Goal: Information Seeking & Learning: Find specific fact

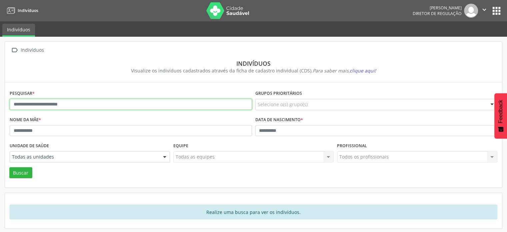
click at [204, 102] on input "text" at bounding box center [131, 104] width 242 height 11
click at [9, 167] on button "Buscar" at bounding box center [20, 172] width 23 height 11
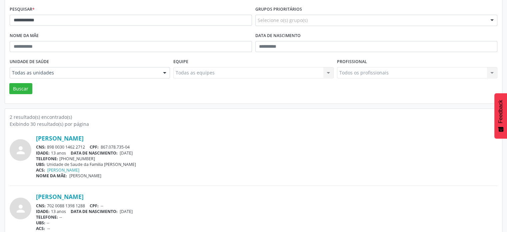
scroll to position [98, 0]
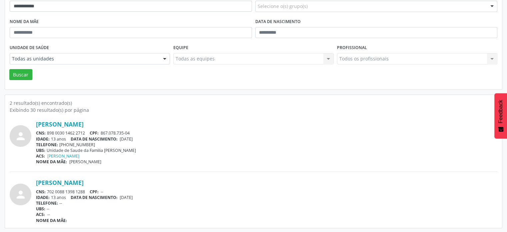
drag, startPoint x: 85, startPoint y: 132, endPoint x: 44, endPoint y: 130, distance: 41.0
click at [44, 131] on div "CNS: 898 0030 1462 2712 CPF: 867.078.735-04" at bounding box center [266, 133] width 461 height 6
copy div ": 898 0030 1462 2712"
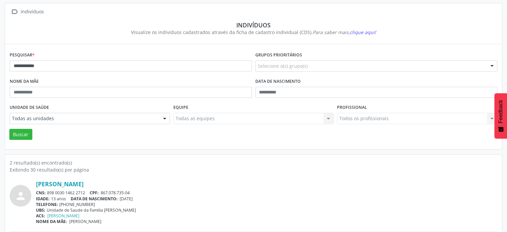
scroll to position [31, 0]
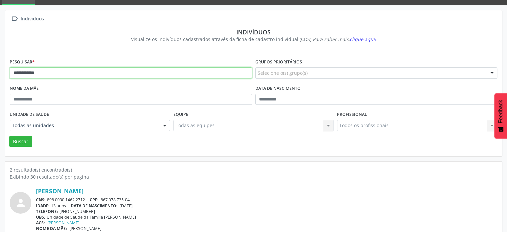
click at [69, 72] on input "**********" at bounding box center [131, 72] width 242 height 11
type input "*"
click at [9, 136] on button "Buscar" at bounding box center [20, 141] width 23 height 11
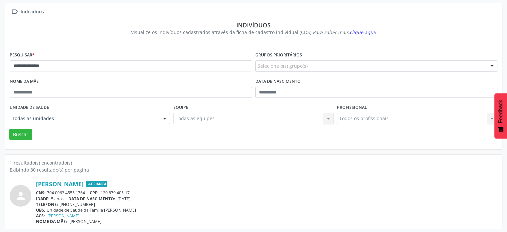
scroll to position [40, 0]
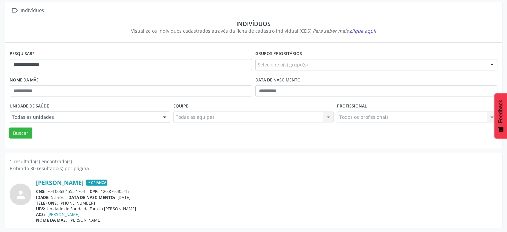
drag, startPoint x: 87, startPoint y: 189, endPoint x: 48, endPoint y: 188, distance: 38.7
click at [48, 188] on div "CNS: 704 0063 4555 1764 CPF: 120.879.405-17" at bounding box center [266, 191] width 461 height 6
copy div "704 0063 4555 1764"
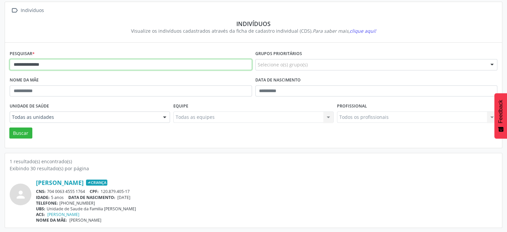
click at [70, 62] on input "**********" at bounding box center [131, 64] width 242 height 11
type input "*"
click at [9, 127] on button "Buscar" at bounding box center [20, 132] width 23 height 11
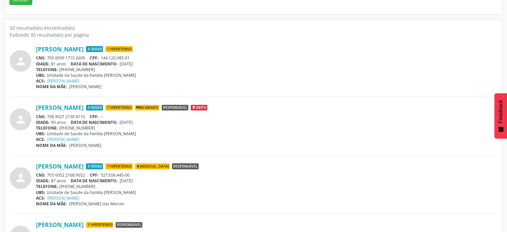
scroll to position [206, 0]
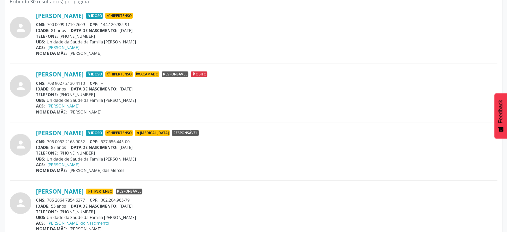
drag, startPoint x: 86, startPoint y: 141, endPoint x: 44, endPoint y: 139, distance: 42.0
click at [44, 139] on div "CNS: 705 0052 2168 9052 CPF: 527.656.445-00" at bounding box center [266, 142] width 461 height 6
copy div ": 705 0052 2168 9052"
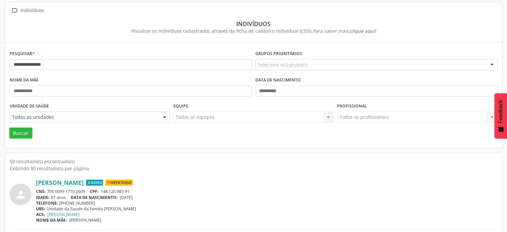
scroll to position [0, 0]
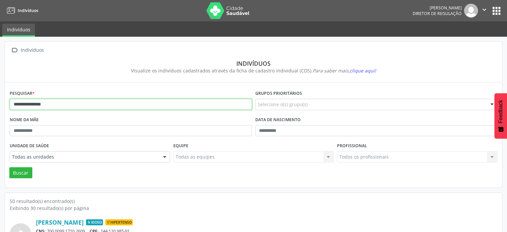
click at [61, 105] on input "**********" at bounding box center [131, 104] width 242 height 11
type input "*"
click at [9, 167] on button "Buscar" at bounding box center [20, 172] width 23 height 11
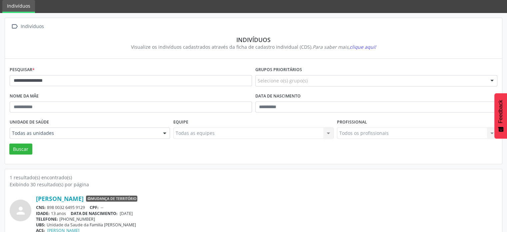
scroll to position [40, 0]
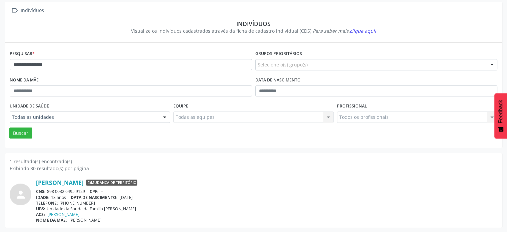
drag, startPoint x: 87, startPoint y: 188, endPoint x: 48, endPoint y: 188, distance: 39.0
click at [48, 188] on div "CNS: 898 0032 6495 9129 CPF: --" at bounding box center [266, 191] width 461 height 6
copy div "898 0032 6495 9129"
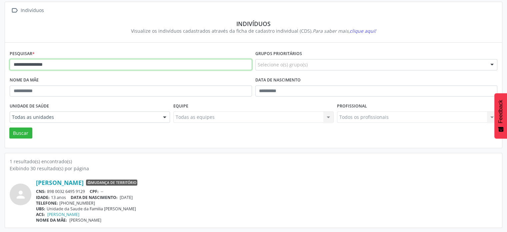
click at [63, 65] on input "**********" at bounding box center [131, 64] width 242 height 11
type input "*"
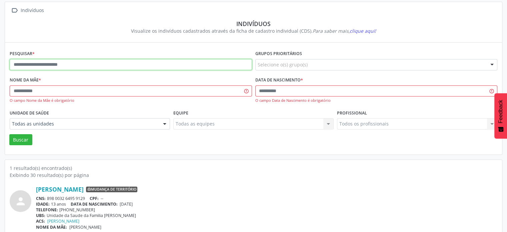
type input "*"
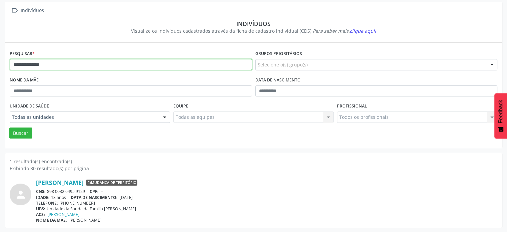
click at [9, 127] on button "Buscar" at bounding box center [20, 132] width 23 height 11
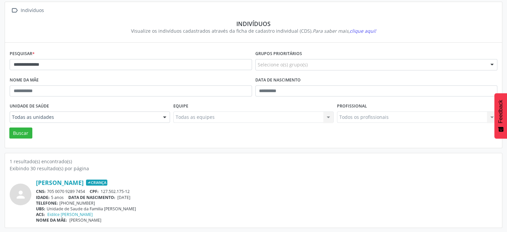
drag, startPoint x: 87, startPoint y: 189, endPoint x: 45, endPoint y: 189, distance: 42.0
click at [45, 189] on div "CNS: 705 0070 9289 7454 CPF: 127.502.175-12" at bounding box center [266, 191] width 461 height 6
copy div "705 0070 9289 7454"
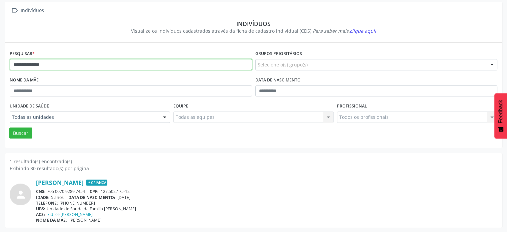
click at [119, 63] on input "**********" at bounding box center [131, 64] width 242 height 11
type input "*"
click at [9, 127] on button "Buscar" at bounding box center [20, 132] width 23 height 11
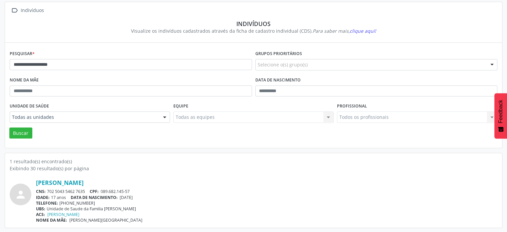
drag, startPoint x: 88, startPoint y: 188, endPoint x: 46, endPoint y: 188, distance: 41.7
click at [46, 188] on div "CNS: 702 5043 5462 7635 CPF: 089.682.145-57" at bounding box center [266, 191] width 461 height 6
copy div "702 5043 5462 7635"
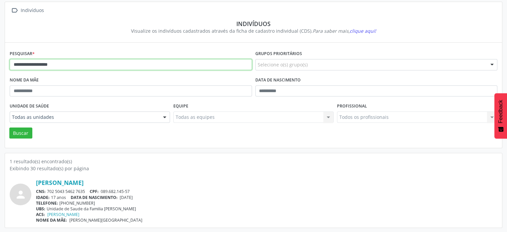
click at [99, 62] on input "**********" at bounding box center [131, 64] width 242 height 11
type input "*"
click at [9, 127] on button "Buscar" at bounding box center [20, 132] width 23 height 11
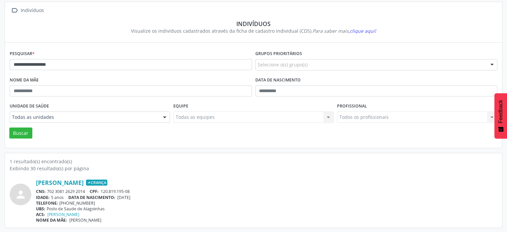
drag, startPoint x: 88, startPoint y: 189, endPoint x: 48, endPoint y: 188, distance: 40.0
click at [48, 188] on div "CNS: 702 3081 2629 2014 CPF: 120.819.195-08" at bounding box center [266, 191] width 461 height 6
copy div "702 3081 2629 2014"
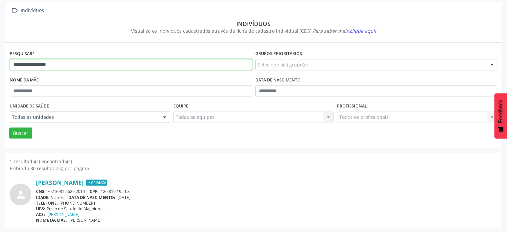
click at [123, 66] on input "**********" at bounding box center [131, 64] width 242 height 11
type input "*"
click at [9, 127] on button "Buscar" at bounding box center [20, 132] width 23 height 11
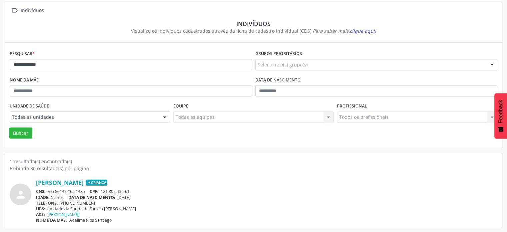
drag, startPoint x: 89, startPoint y: 190, endPoint x: 48, endPoint y: 190, distance: 41.0
click at [48, 190] on div "CNS: 705 8014 0165 1435 CPF: 121.802.435-61" at bounding box center [266, 191] width 461 height 6
copy div "705 8014 0165 1435"
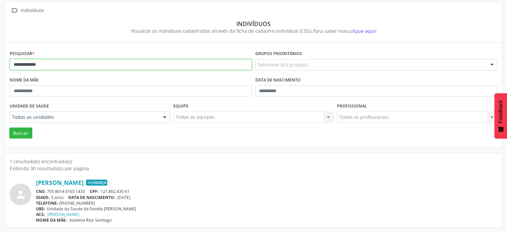
click at [76, 65] on input "**********" at bounding box center [131, 64] width 242 height 11
type input "*"
click at [9, 127] on button "Buscar" at bounding box center [20, 132] width 23 height 11
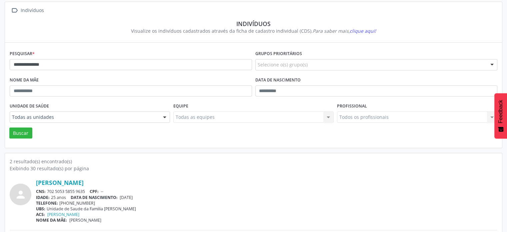
drag, startPoint x: 89, startPoint y: 190, endPoint x: 47, endPoint y: 192, distance: 42.0
click at [47, 192] on div "CNS: 702 5053 5855 9635 CPF: --" at bounding box center [266, 191] width 461 height 6
copy div "702 5053 5855 9635"
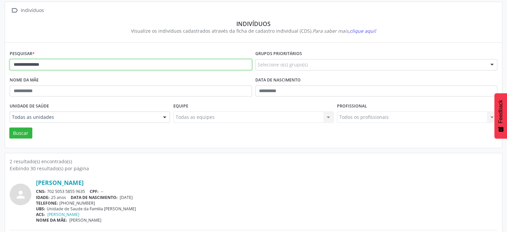
click at [136, 67] on input "**********" at bounding box center [131, 64] width 242 height 11
type input "*"
click at [9, 127] on button "Buscar" at bounding box center [20, 132] width 23 height 11
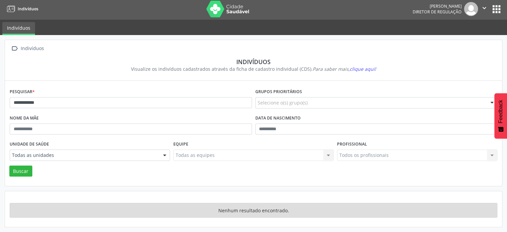
scroll to position [1, 0]
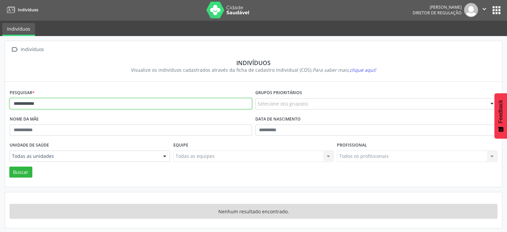
click at [69, 102] on input "**********" at bounding box center [131, 103] width 242 height 11
click at [9, 166] on button "Buscar" at bounding box center [20, 171] width 23 height 11
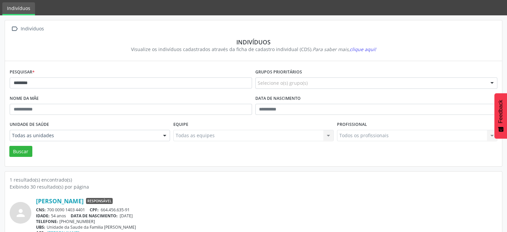
scroll to position [40, 0]
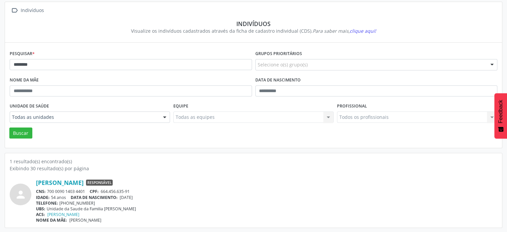
drag, startPoint x: 89, startPoint y: 188, endPoint x: 48, endPoint y: 189, distance: 41.7
click at [48, 189] on div "CNS: 700 0090 1403 4401 CPF: 664.456.635-91" at bounding box center [266, 191] width 461 height 6
copy div "700 0090 1403 4401"
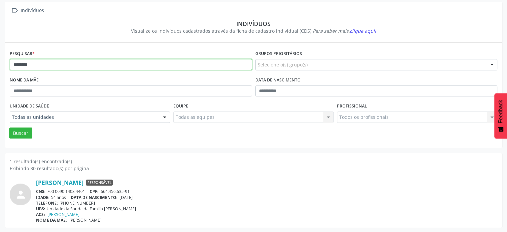
click at [66, 63] on input "********" at bounding box center [131, 64] width 242 height 11
type input "*"
click at [9, 127] on button "Buscar" at bounding box center [20, 132] width 23 height 11
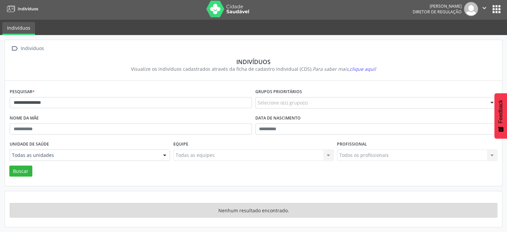
scroll to position [1, 0]
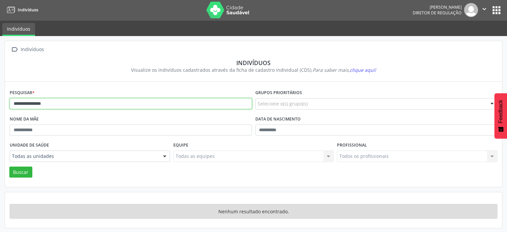
click at [67, 105] on input "**********" at bounding box center [131, 103] width 242 height 11
click at [9, 166] on button "Buscar" at bounding box center [20, 171] width 23 height 11
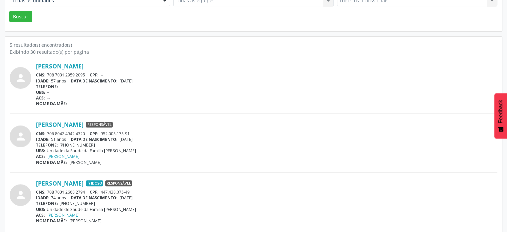
scroll to position [167, 0]
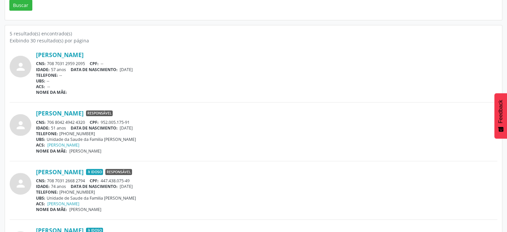
drag, startPoint x: 86, startPoint y: 120, endPoint x: 48, endPoint y: 121, distance: 38.3
click at [48, 121] on div "CNS: 706 8042 4942 4320 CPF: 952.005.175-91" at bounding box center [266, 122] width 461 height 6
drag, startPoint x: 48, startPoint y: 121, endPoint x: 251, endPoint y: 174, distance: 209.6
click at [251, 174] on div "[PERSON_NAME] Idoso Responsável" at bounding box center [266, 171] width 461 height 7
drag, startPoint x: 84, startPoint y: 179, endPoint x: 48, endPoint y: 180, distance: 36.3
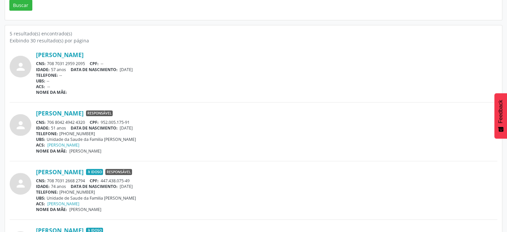
click at [48, 180] on div "CNS: 708 7031 2668 2794 CPF: 447.438.075-49" at bounding box center [266, 181] width 461 height 6
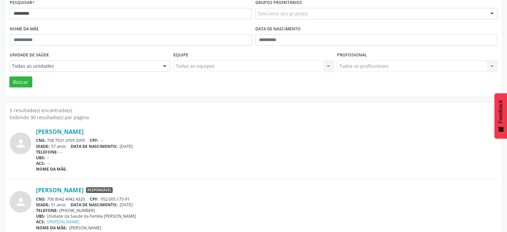
scroll to position [101, 0]
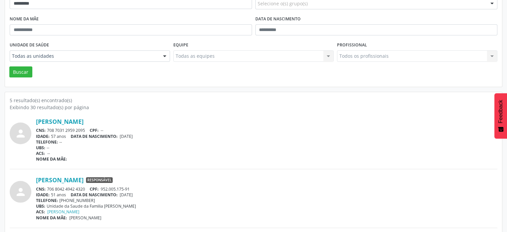
drag, startPoint x: 86, startPoint y: 188, endPoint x: 46, endPoint y: 188, distance: 40.0
click at [46, 188] on div "CNS: 706 8042 4942 4320 CPF: 952.005.175-91" at bounding box center [266, 189] width 461 height 6
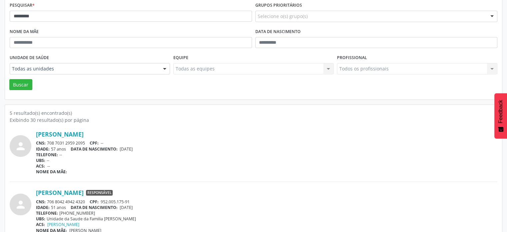
scroll to position [7, 0]
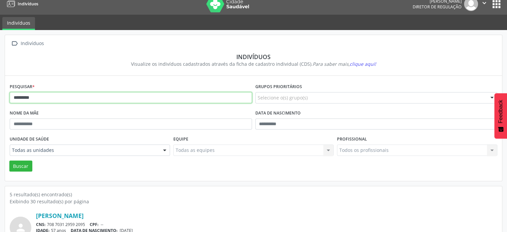
click at [44, 97] on input "*********" at bounding box center [131, 97] width 242 height 11
type input "*"
click at [9, 160] on button "Buscar" at bounding box center [20, 165] width 23 height 11
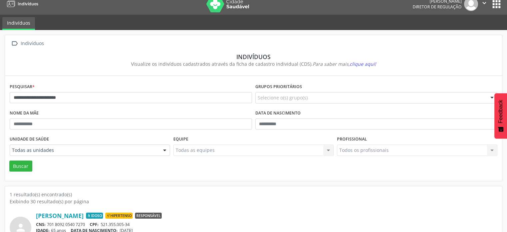
scroll to position [40, 0]
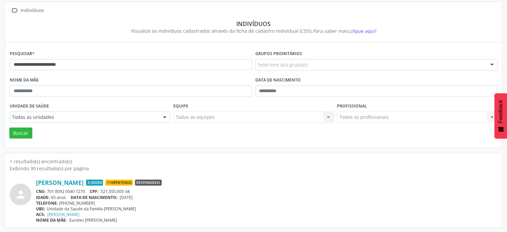
drag, startPoint x: 87, startPoint y: 190, endPoint x: 46, endPoint y: 190, distance: 41.3
click at [46, 190] on div "CNS: 701 8092 0540 7270 CPF: 521.355.005-34" at bounding box center [266, 191] width 461 height 6
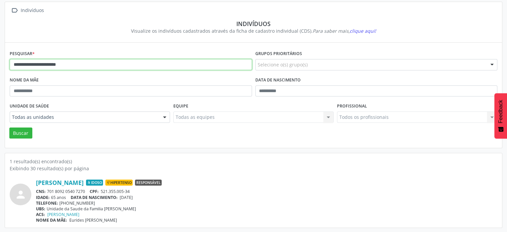
click at [143, 66] on input "**********" at bounding box center [131, 64] width 242 height 11
type input "*"
click at [9, 127] on button "Buscar" at bounding box center [20, 132] width 23 height 11
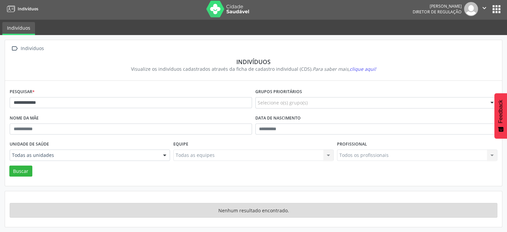
scroll to position [1, 0]
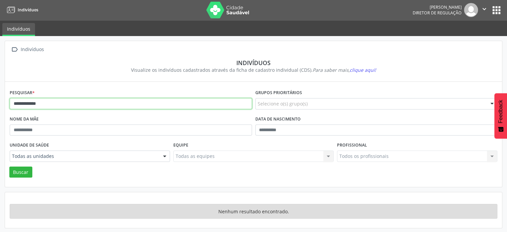
click at [61, 105] on input "**********" at bounding box center [131, 103] width 242 height 11
type input "*"
click at [9, 166] on button "Buscar" at bounding box center [20, 171] width 23 height 11
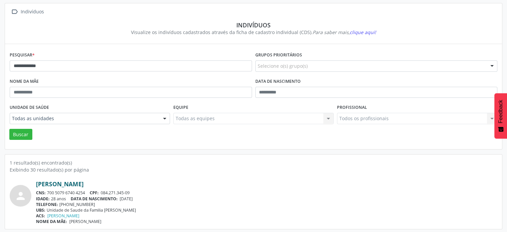
scroll to position [40, 0]
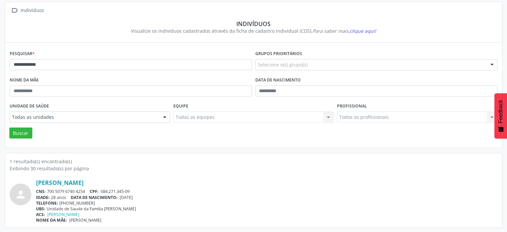
drag, startPoint x: 86, startPoint y: 189, endPoint x: 46, endPoint y: 190, distance: 40.0
click at [46, 190] on div "CNS: 700 5079 6740 4254 CPF: 084.271.345-09" at bounding box center [266, 191] width 461 height 6
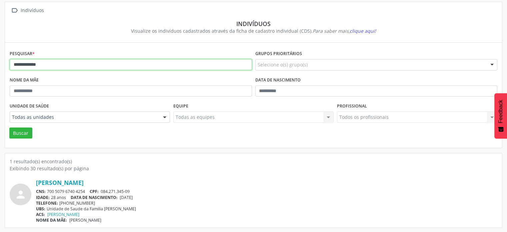
click at [83, 61] on input "**********" at bounding box center [131, 64] width 242 height 11
type input "*"
click at [9, 127] on button "Buscar" at bounding box center [20, 132] width 23 height 11
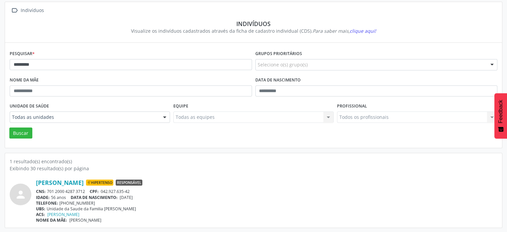
drag, startPoint x: 87, startPoint y: 188, endPoint x: 46, endPoint y: 191, distance: 41.1
click at [46, 191] on div "CNS: 701 2000 4287 3712 CPF: 042.927.635-42" at bounding box center [266, 191] width 461 height 6
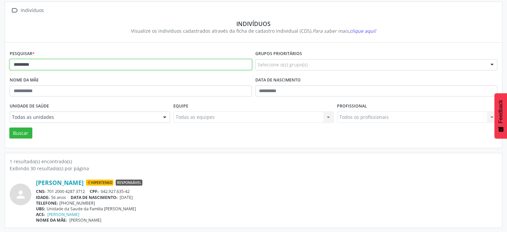
click at [70, 67] on input "*********" at bounding box center [131, 64] width 242 height 11
type input "*"
click at [9, 127] on button "Buscar" at bounding box center [20, 132] width 23 height 11
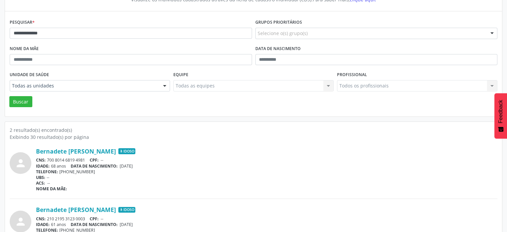
scroll to position [98, 0]
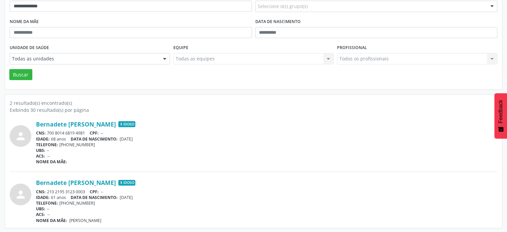
drag, startPoint x: 88, startPoint y: 190, endPoint x: 48, endPoint y: 189, distance: 40.4
click at [48, 189] on div "CNS: 210 2195 3123 0003 CPF: --" at bounding box center [266, 192] width 461 height 6
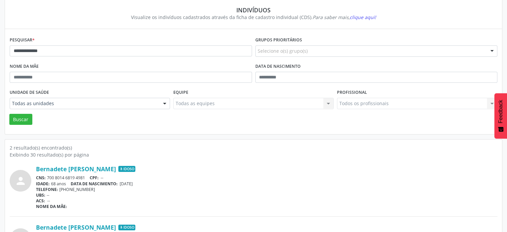
scroll to position [0, 0]
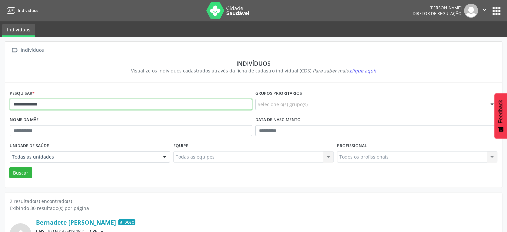
click at [72, 104] on input "**********" at bounding box center [131, 104] width 242 height 11
type input "*"
click at [9, 167] on button "Buscar" at bounding box center [20, 172] width 23 height 11
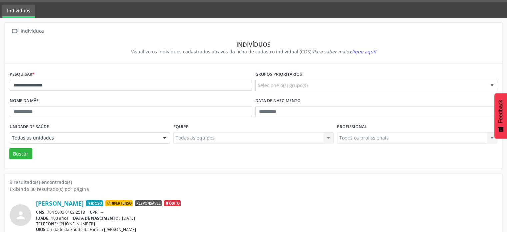
scroll to position [67, 0]
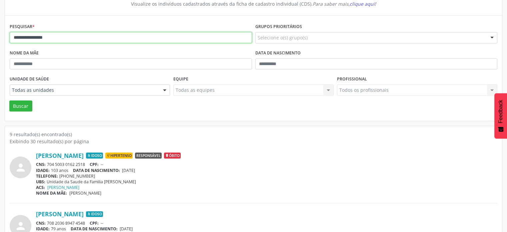
click at [71, 36] on input "**********" at bounding box center [131, 37] width 242 height 11
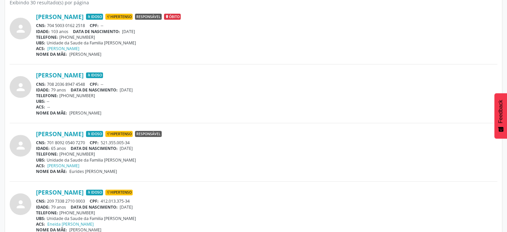
scroll to position [233, 0]
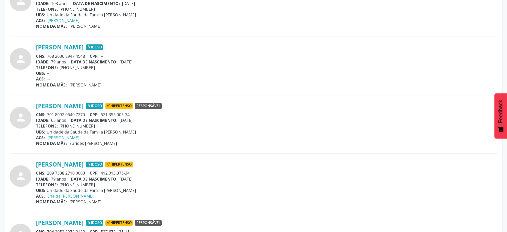
drag, startPoint x: 88, startPoint y: 113, endPoint x: 46, endPoint y: 113, distance: 41.7
click at [46, 113] on div "CNS: 701 8092 0540 7270 CPF: 521.355.005-34" at bounding box center [266, 115] width 461 height 6
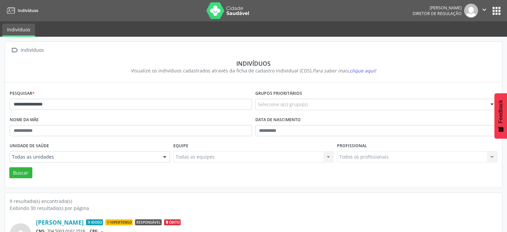
scroll to position [0, 0]
click at [99, 103] on input "**********" at bounding box center [131, 104] width 242 height 11
type input "*"
click at [9, 167] on button "Buscar" at bounding box center [20, 172] width 23 height 11
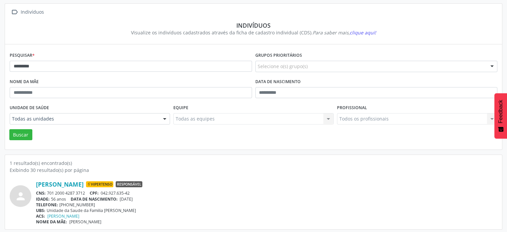
scroll to position [40, 0]
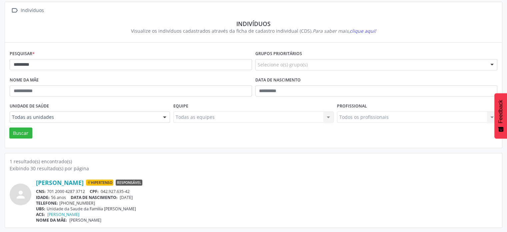
drag, startPoint x: 85, startPoint y: 189, endPoint x: 48, endPoint y: 189, distance: 36.3
click at [48, 189] on div "CNS: 701 2000 4287 3712 CPF: 042.927.635-42" at bounding box center [266, 191] width 461 height 6
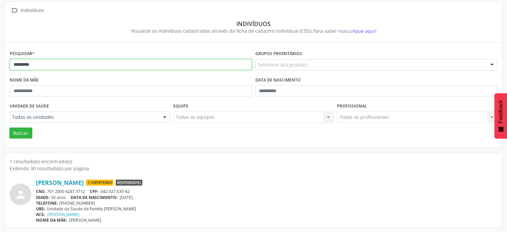
click at [174, 62] on input "*********" at bounding box center [131, 64] width 242 height 11
type input "*"
click at [16, 64] on input "********" at bounding box center [131, 64] width 242 height 11
click at [71, 63] on input "*********" at bounding box center [131, 64] width 242 height 11
click at [9, 127] on button "Buscar" at bounding box center [20, 132] width 23 height 11
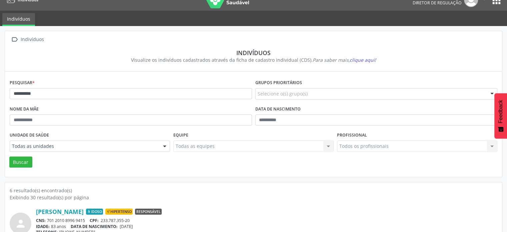
scroll to position [6, 0]
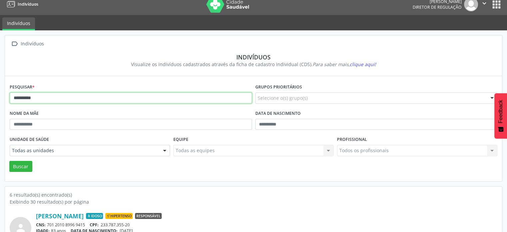
click at [57, 93] on input "*********" at bounding box center [131, 97] width 242 height 11
click at [9, 161] on button "Buscar" at bounding box center [20, 166] width 23 height 11
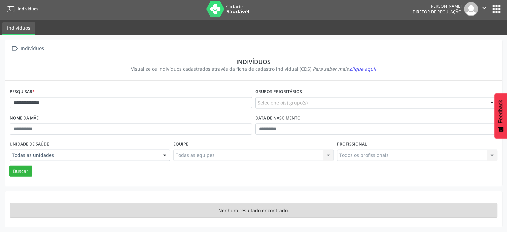
scroll to position [1, 0]
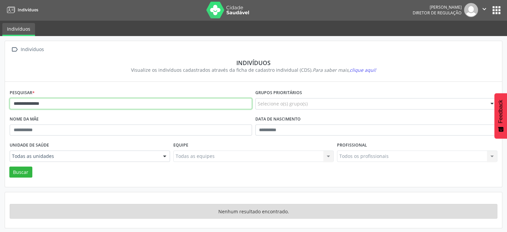
click at [40, 102] on input "**********" at bounding box center [131, 103] width 242 height 11
click at [58, 104] on input "**********" at bounding box center [131, 103] width 242 height 11
click at [9, 166] on button "Buscar" at bounding box center [20, 171] width 23 height 11
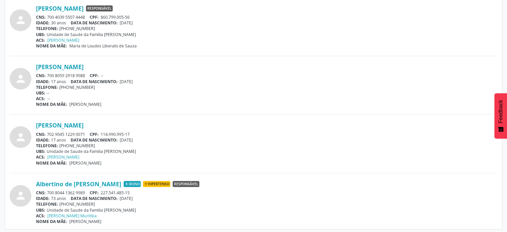
scroll to position [332, 0]
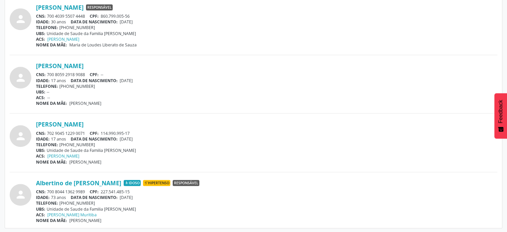
drag, startPoint x: 86, startPoint y: 190, endPoint x: 46, endPoint y: 192, distance: 39.7
click at [45, 192] on div "CNS: 700 8044 1362 9989 CPF: 227.541.485-15" at bounding box center [266, 192] width 461 height 6
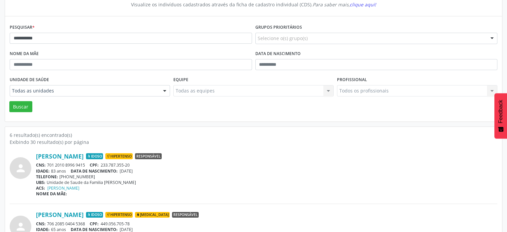
scroll to position [0, 0]
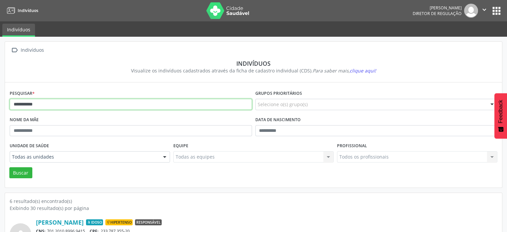
click at [103, 109] on input "*********" at bounding box center [131, 104] width 242 height 11
type input "*"
click at [9, 167] on button "Buscar" at bounding box center [20, 172] width 23 height 11
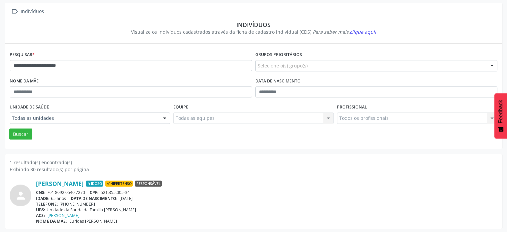
scroll to position [40, 0]
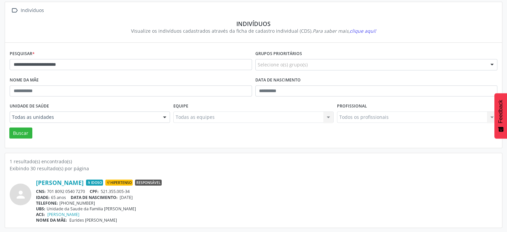
drag, startPoint x: 88, startPoint y: 190, endPoint x: 48, endPoint y: 191, distance: 40.0
click at [48, 191] on div "CNS: 701 8092 0540 7270 CPF: 521.355.005-34" at bounding box center [266, 191] width 461 height 6
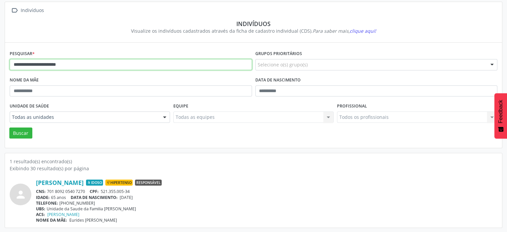
click at [137, 65] on input "**********" at bounding box center [131, 64] width 242 height 11
type input "*"
click at [9, 127] on button "Buscar" at bounding box center [20, 132] width 23 height 11
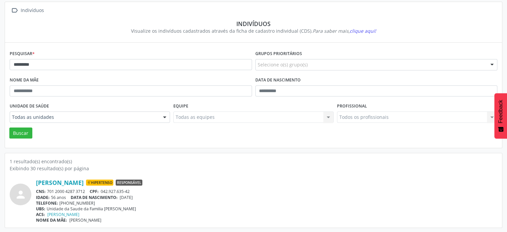
drag, startPoint x: 85, startPoint y: 190, endPoint x: 46, endPoint y: 191, distance: 39.0
click at [46, 191] on div "CNS: 701 2000 4287 3712 CPF: 042.927.635-42" at bounding box center [266, 191] width 461 height 6
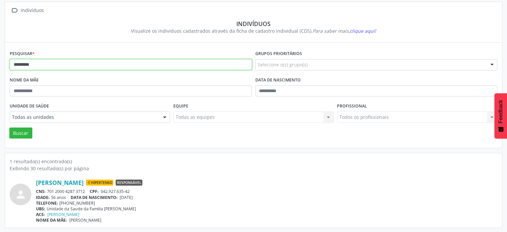
click at [79, 60] on input "*********" at bounding box center [131, 64] width 242 height 11
type input "*"
click at [9, 127] on button "Buscar" at bounding box center [20, 132] width 23 height 11
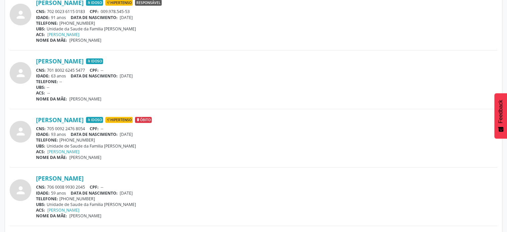
scroll to position [240, 0]
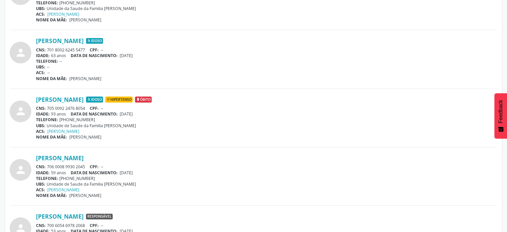
drag, startPoint x: 85, startPoint y: 164, endPoint x: 48, endPoint y: 163, distance: 36.7
click at [46, 164] on div "CNS: 706 0008 9930 2045 CPF: --" at bounding box center [266, 167] width 461 height 6
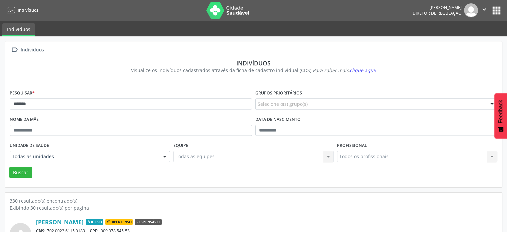
scroll to position [0, 0]
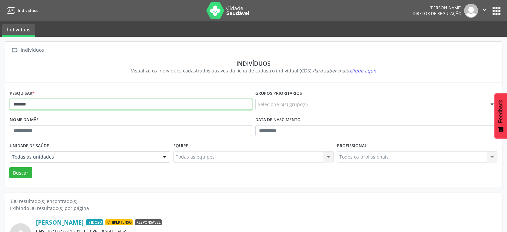
click at [84, 106] on input "*******" at bounding box center [131, 104] width 242 height 11
type input "*"
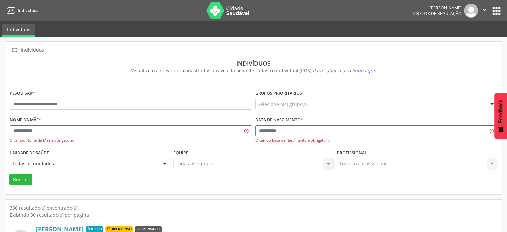
click at [330, 213] on div "Exibindo 30 resultado(s) por página" at bounding box center [254, 214] width 488 height 7
click at [176, 100] on input "text" at bounding box center [131, 104] width 242 height 11
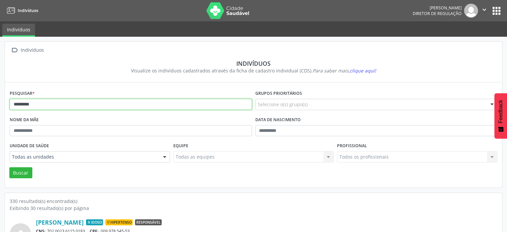
click at [9, 167] on button "Buscar" at bounding box center [20, 172] width 23 height 11
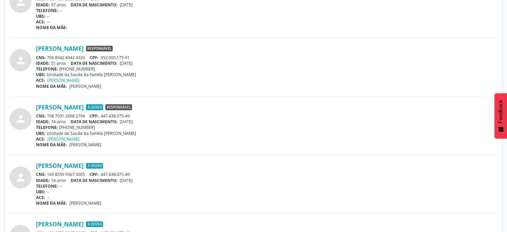
scroll to position [267, 0]
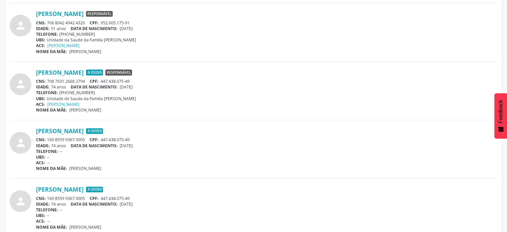
drag, startPoint x: 89, startPoint y: 78, endPoint x: 49, endPoint y: 76, distance: 39.7
click at [48, 76] on div "[PERSON_NAME] Idoso Responsável CNS: 708 7031 2668 2794 CPF: 447.438.075-49 IDA…" at bounding box center [266, 91] width 461 height 44
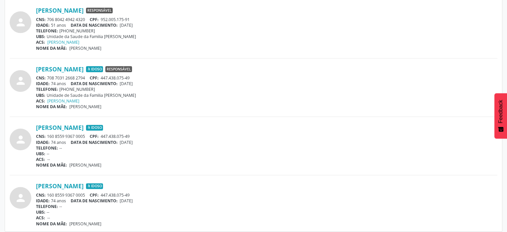
scroll to position [273, 0]
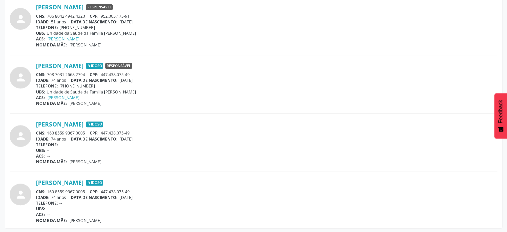
drag, startPoint x: 89, startPoint y: 189, endPoint x: 48, endPoint y: 190, distance: 41.0
click at [48, 190] on div "CNS: 160 8559 9367 0005 CPF: 447.438.075-49" at bounding box center [266, 192] width 461 height 6
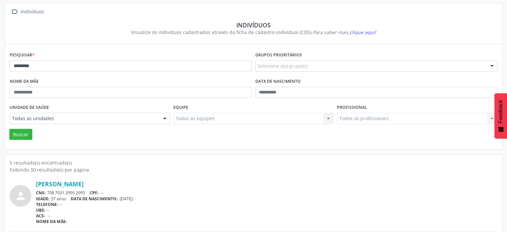
scroll to position [0, 0]
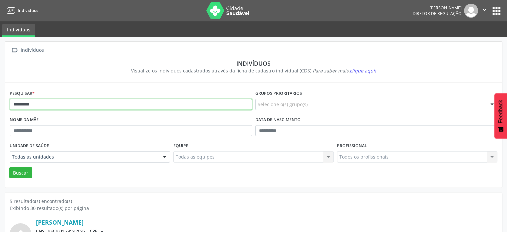
click at [108, 103] on input "*********" at bounding box center [131, 104] width 242 height 11
type input "*"
click at [9, 167] on button "Buscar" at bounding box center [20, 172] width 23 height 11
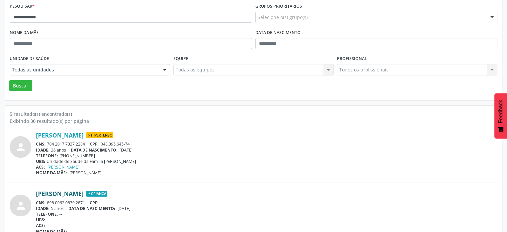
scroll to position [100, 0]
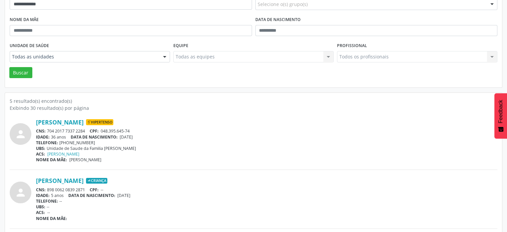
drag, startPoint x: 86, startPoint y: 130, endPoint x: 47, endPoint y: 129, distance: 39.3
click at [47, 129] on div "CNS: 704 2017 7337 2284 CPF: 048.395.645-74" at bounding box center [266, 131] width 461 height 6
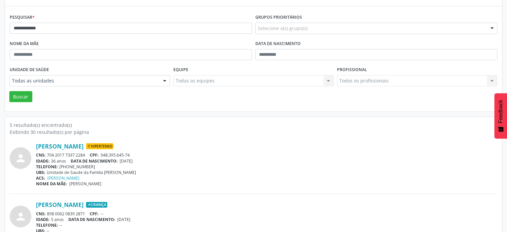
scroll to position [67, 0]
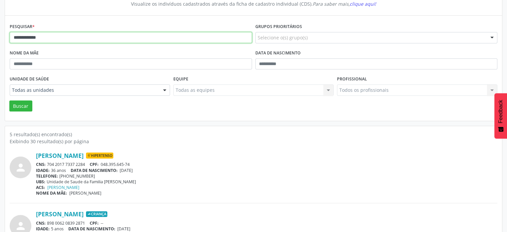
click at [53, 40] on input "**********" at bounding box center [131, 37] width 242 height 11
type input "*"
click at [9, 100] on button "Buscar" at bounding box center [20, 105] width 23 height 11
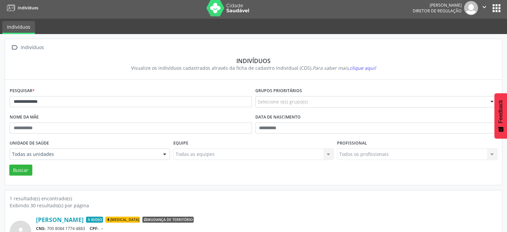
scroll to position [40, 0]
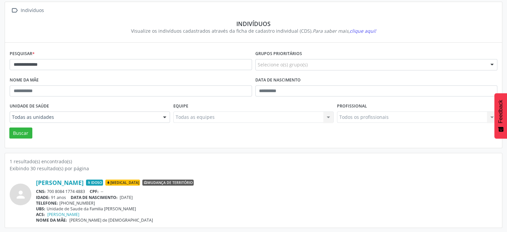
drag, startPoint x: 86, startPoint y: 189, endPoint x: 47, endPoint y: 191, distance: 38.7
click at [47, 191] on div "CNS: 700 8084 1774 4883 CPF: --" at bounding box center [266, 191] width 461 height 6
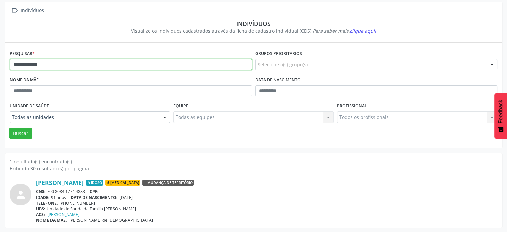
click at [80, 67] on input "**********" at bounding box center [131, 64] width 242 height 11
type input "*"
click at [9, 127] on button "Buscar" at bounding box center [20, 132] width 23 height 11
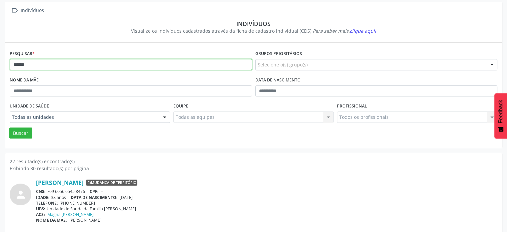
click at [35, 64] on input "******" at bounding box center [131, 64] width 242 height 11
type input "*"
click at [9, 127] on button "Buscar" at bounding box center [20, 132] width 23 height 11
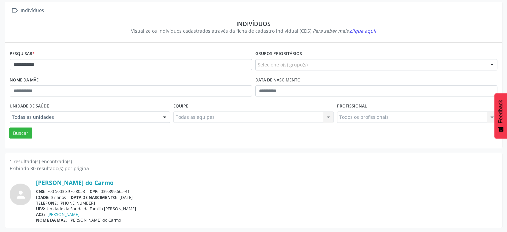
drag, startPoint x: 89, startPoint y: 191, endPoint x: 45, endPoint y: 192, distance: 44.7
click at [45, 192] on div "CNS: 700 5003 3976 8053 CPF: 039.399.665-41" at bounding box center [266, 191] width 461 height 6
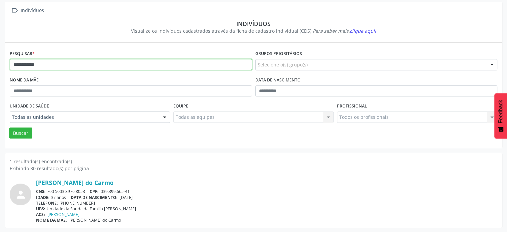
click at [67, 64] on input "**********" at bounding box center [131, 64] width 242 height 11
type input "*"
click at [9, 127] on button "Buscar" at bounding box center [20, 132] width 23 height 11
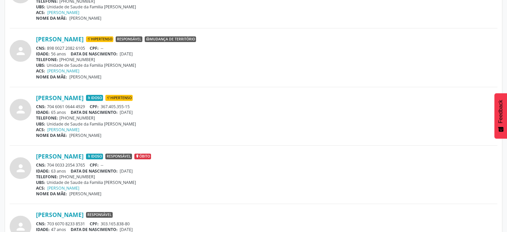
scroll to position [273, 0]
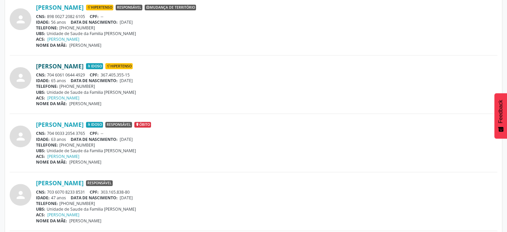
click at [83, 67] on link "[PERSON_NAME]" at bounding box center [60, 65] width 48 height 7
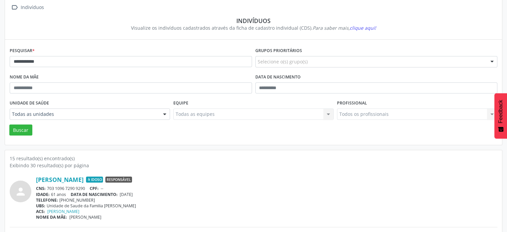
scroll to position [0, 0]
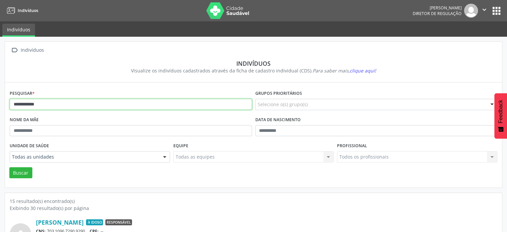
click at [90, 101] on input "**********" at bounding box center [131, 104] width 242 height 11
type input "*"
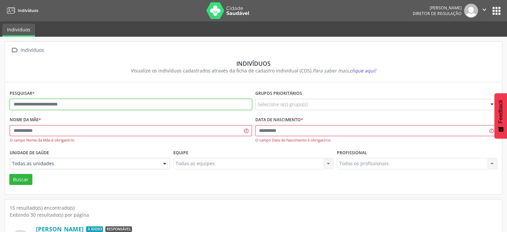
paste input "**********"
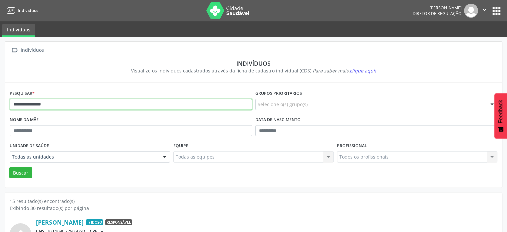
click at [9, 167] on button "Buscar" at bounding box center [20, 172] width 23 height 11
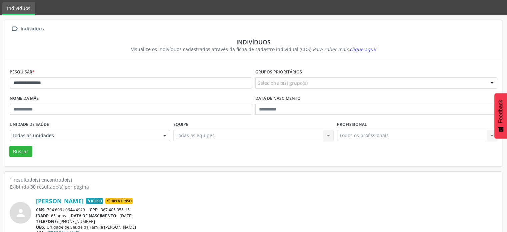
scroll to position [40, 0]
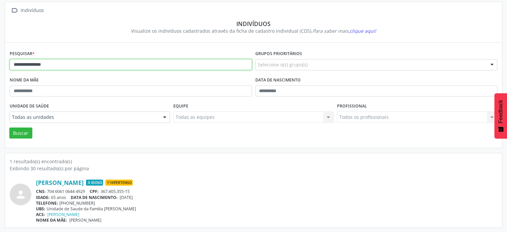
click at [72, 64] on input "**********" at bounding box center [131, 64] width 242 height 11
type input "*"
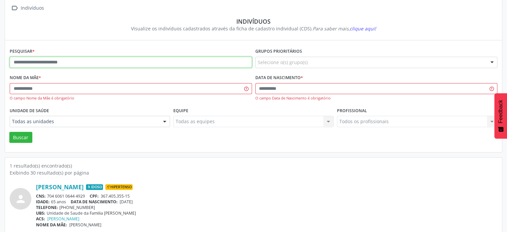
scroll to position [47, 0]
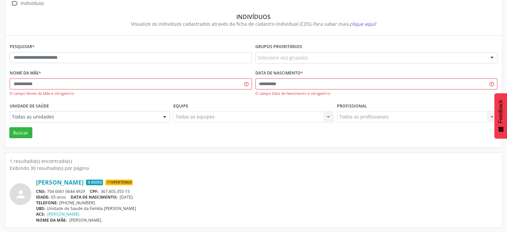
click at [79, 200] on div "TELEFONE: [PHONE_NUMBER]" at bounding box center [266, 203] width 461 height 6
click at [91, 192] on div "CNS: 704 6061 0644 4929 CPF: 367.405.355-15" at bounding box center [266, 191] width 461 height 6
click at [69, 185] on link "[PERSON_NAME]" at bounding box center [60, 181] width 48 height 7
click at [79, 212] on link "[PERSON_NAME]" at bounding box center [63, 214] width 32 height 6
